Goal: Task Accomplishment & Management: Manage account settings

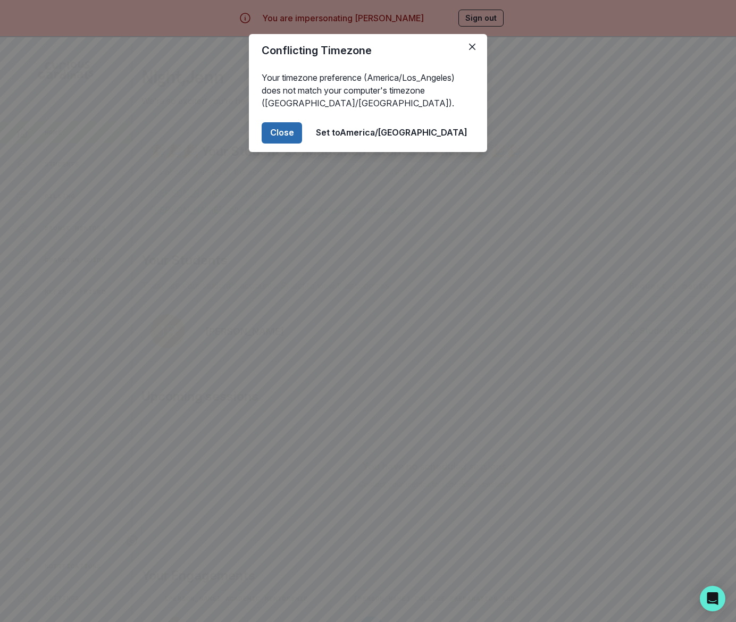
click at [302, 131] on button "Close" at bounding box center [282, 132] width 40 height 21
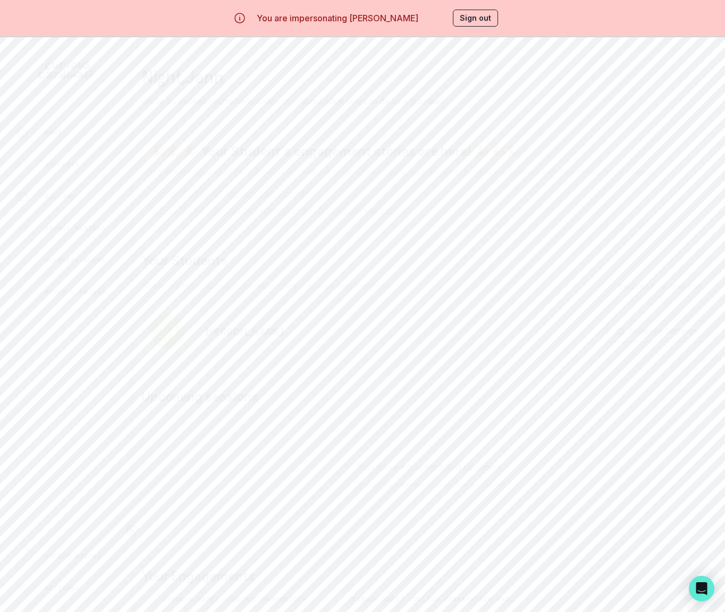
click at [79, 193] on div "Billing" at bounding box center [73, 196] width 115 height 13
click at [65, 163] on p "Students" at bounding box center [62, 164] width 35 height 9
click at [690, 273] on link "View Details" at bounding box center [678, 276] width 52 height 9
click at [335, 263] on button "Session Notes" at bounding box center [317, 262] width 79 height 19
click at [485, 13] on button "Sign out" at bounding box center [475, 18] width 45 height 17
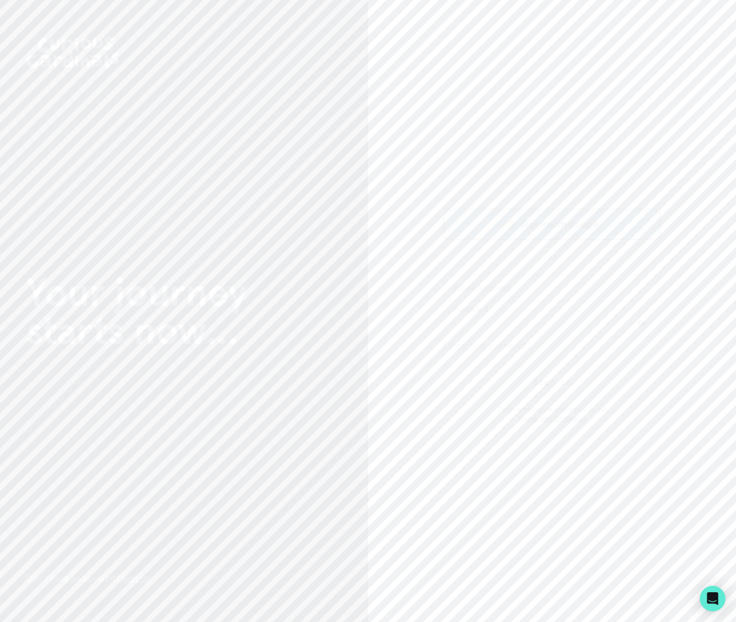
click at [511, 221] on icon "Sign in with Google (GSuite)" at bounding box center [511, 224] width 11 height 11
